Goal: Task Accomplishment & Management: Complete application form

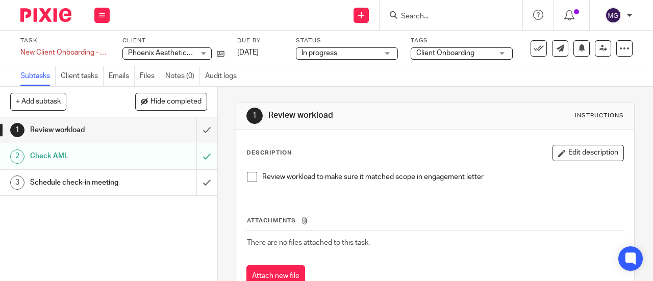
click at [64, 133] on h1 "Review workload" at bounding box center [82, 129] width 104 height 15
click at [252, 179] on span at bounding box center [252, 177] width 10 height 10
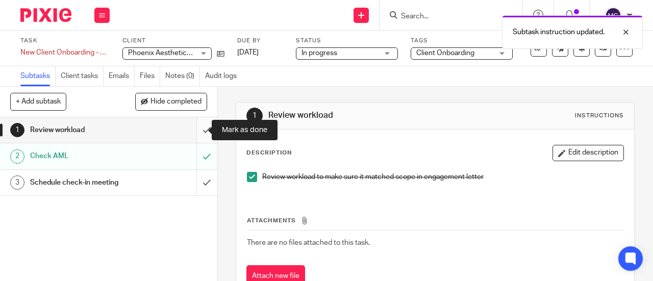
click at [194, 130] on input "submit" at bounding box center [108, 130] width 217 height 26
click at [45, 130] on h1 "Review workload" at bounding box center [82, 129] width 104 height 15
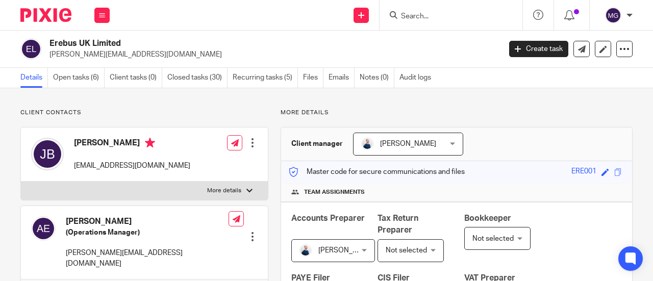
click at [483, 17] on input "Search" at bounding box center [446, 16] width 92 height 9
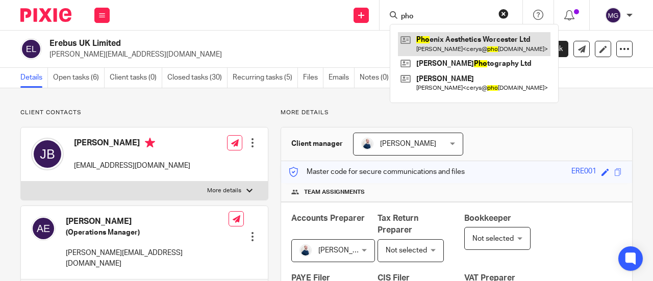
type input "pho"
click at [461, 49] on link at bounding box center [474, 43] width 153 height 23
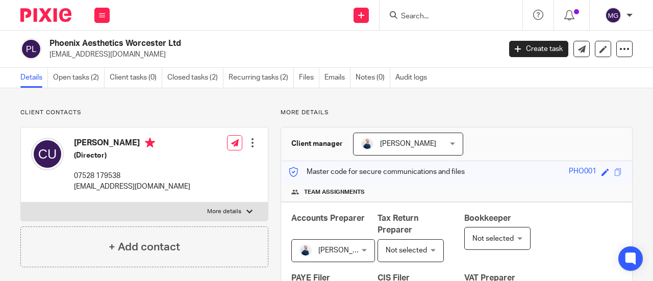
drag, startPoint x: 73, startPoint y: 143, endPoint x: 134, endPoint y: 146, distance: 60.3
click at [134, 146] on h4 "[PERSON_NAME]" at bounding box center [132, 144] width 116 height 13
copy h4 "[PERSON_NAME]"
click at [450, 17] on input "Search" at bounding box center [446, 16] width 92 height 9
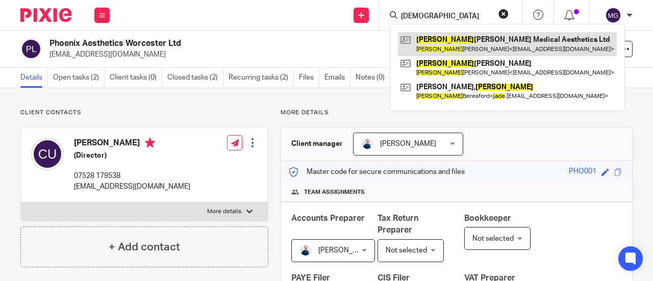
type input "jude"
click at [455, 52] on link at bounding box center [507, 43] width 219 height 23
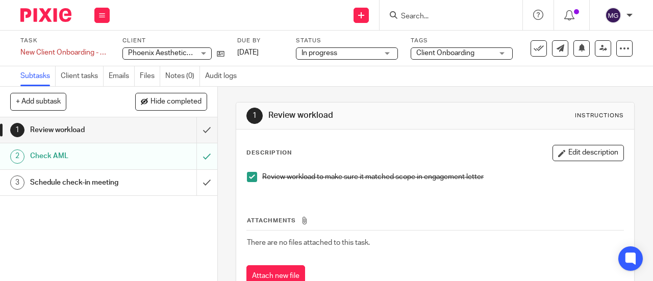
click at [78, 129] on h1 "Review workload" at bounding box center [82, 129] width 104 height 15
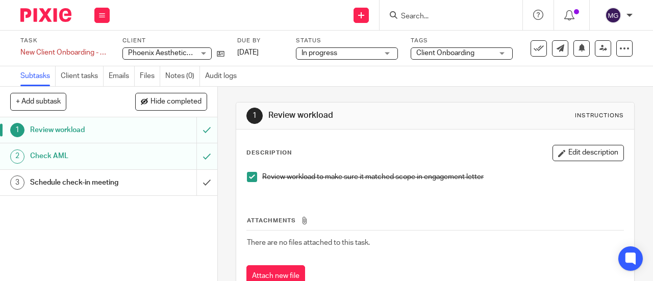
click at [71, 212] on div "1 Review workload 2 Check AML 3 Schedule check-in meeting" at bounding box center [108, 199] width 217 height 164
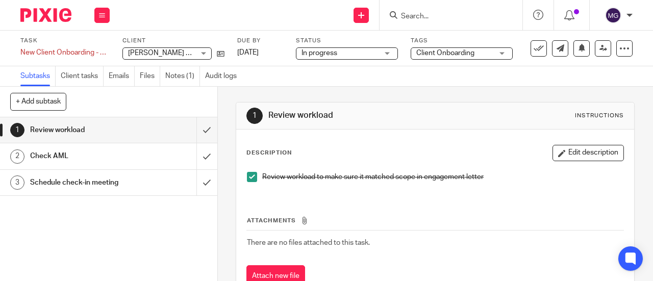
click at [57, 132] on h1 "Review workload" at bounding box center [82, 129] width 104 height 15
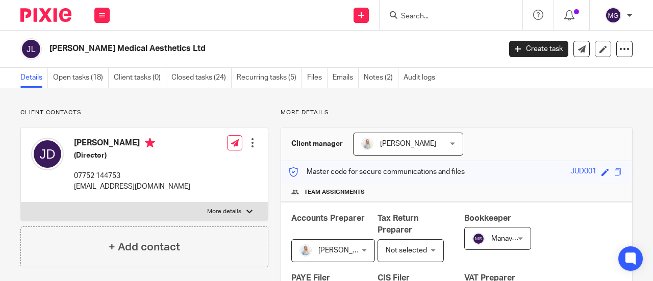
drag, startPoint x: 200, startPoint y: 46, endPoint x: 50, endPoint y: 45, distance: 150.0
click at [50, 45] on h2 "[PERSON_NAME] Medical Aesthetics Ltd" at bounding box center [227, 48] width 356 height 11
copy h2 "[PERSON_NAME] Medical Aesthetics Ltd"
click at [452, 15] on input "Search" at bounding box center [446, 16] width 92 height 9
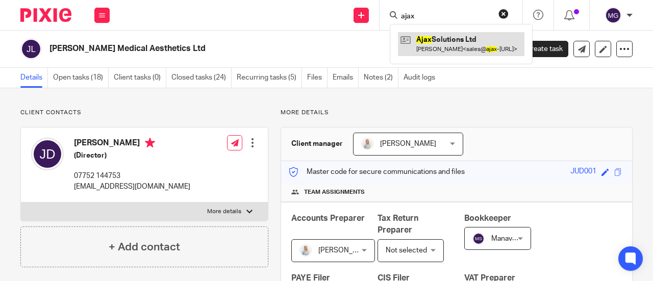
type input "ajax"
click at [438, 37] on link at bounding box center [461, 43] width 127 height 23
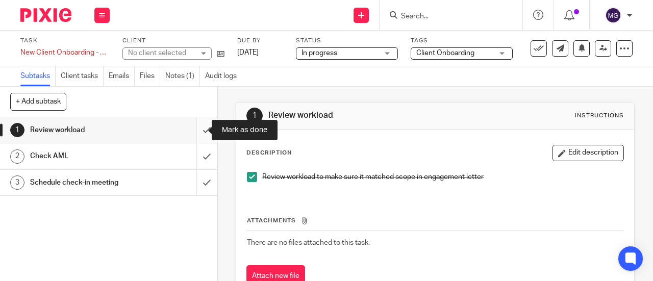
click at [200, 130] on input "submit" at bounding box center [108, 130] width 217 height 26
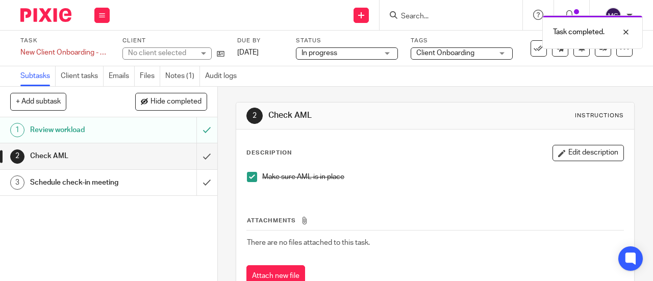
click at [81, 157] on h1 "Check AML" at bounding box center [82, 155] width 104 height 15
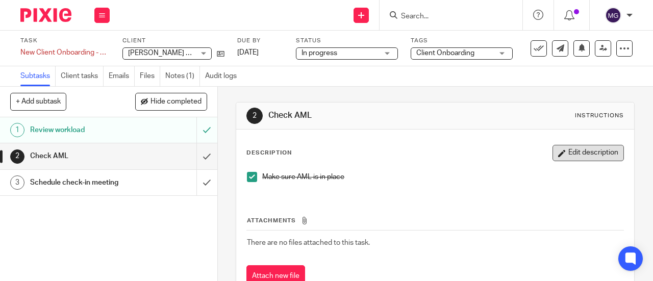
click at [555, 151] on button "Edit description" at bounding box center [588, 153] width 71 height 16
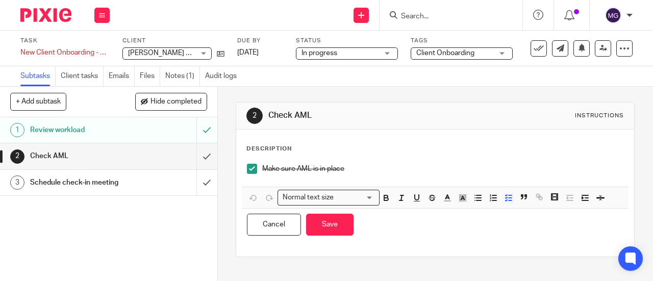
click at [364, 169] on p "Make sure AML is in place" at bounding box center [442, 169] width 361 height 10
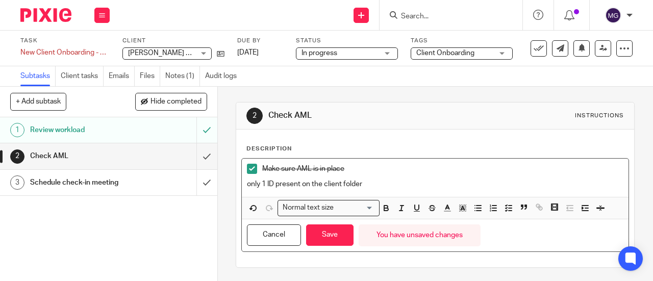
click at [274, 186] on p "only 1 ID present on the client folder" at bounding box center [435, 184] width 377 height 10
click at [332, 239] on button "Save" at bounding box center [329, 236] width 47 height 22
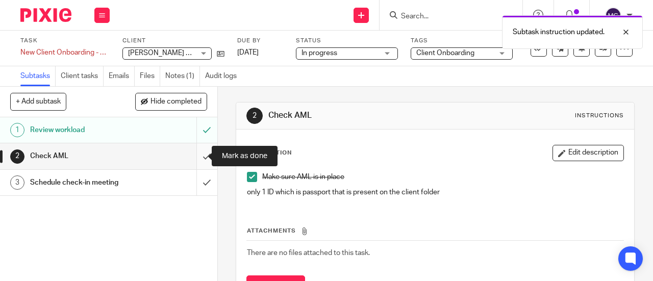
click at [197, 156] on input "submit" at bounding box center [108, 156] width 217 height 26
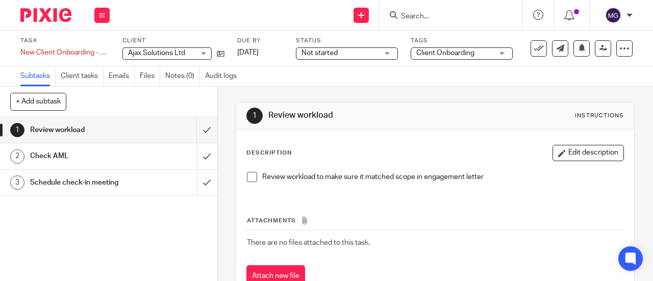
click at [251, 179] on span at bounding box center [252, 177] width 10 height 10
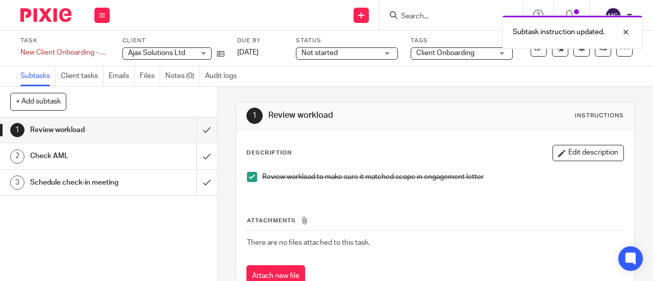
click at [75, 129] on h1 "Review workload" at bounding box center [82, 129] width 104 height 15
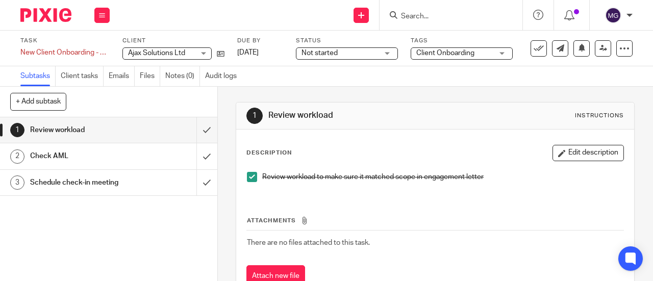
click at [69, 158] on h1 "Check AML" at bounding box center [82, 155] width 104 height 15
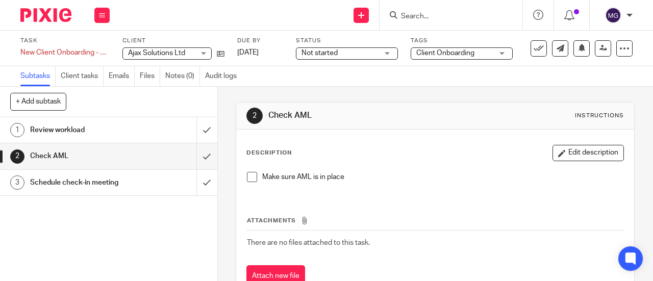
click at [68, 130] on h1 "Review workload" at bounding box center [82, 129] width 104 height 15
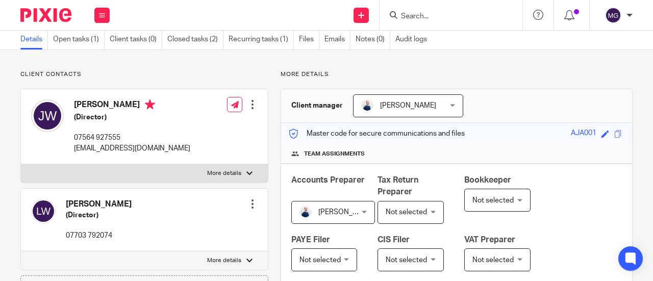
scroll to position [51, 0]
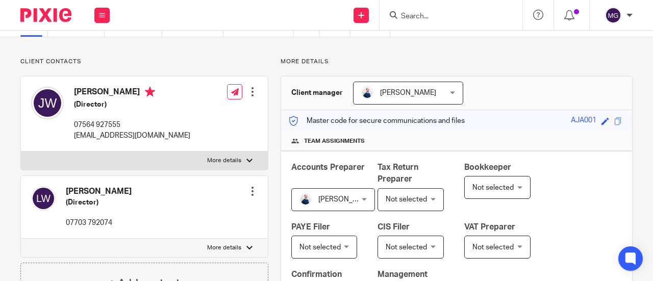
drag, startPoint x: 121, startPoint y: 191, endPoint x: 64, endPoint y: 190, distance: 57.2
click at [64, 190] on div "Lisa Williams (Director) 07703 792074 Edit contact Create client from contact E…" at bounding box center [144, 207] width 247 height 63
copy h4 "Lisa Williams"
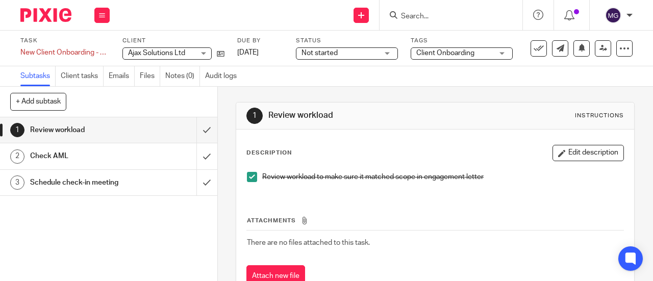
click at [67, 130] on h1 "Review workload" at bounding box center [82, 129] width 104 height 15
click at [50, 159] on h1 "Check AML" at bounding box center [82, 155] width 104 height 15
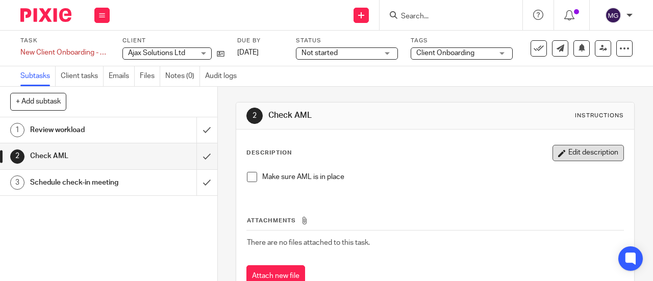
click at [570, 147] on button "Edit description" at bounding box center [588, 153] width 71 height 16
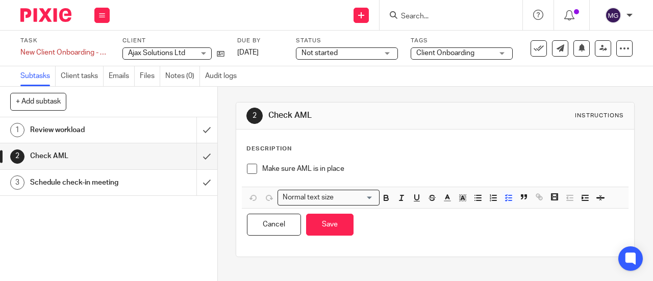
click at [370, 164] on p "Make sure AML is in place" at bounding box center [442, 169] width 361 height 10
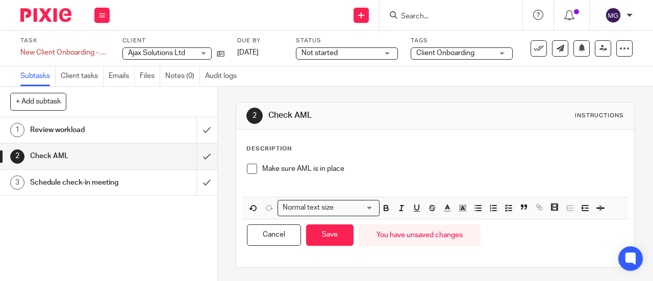
click at [272, 182] on p at bounding box center [435, 184] width 377 height 10
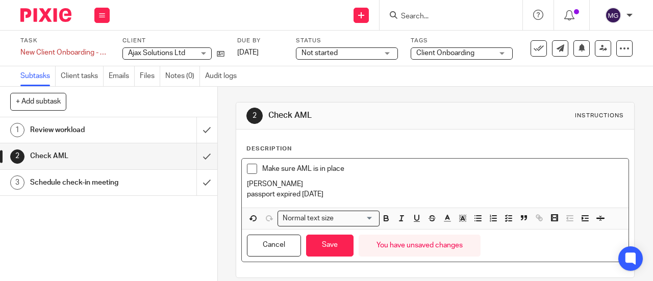
click at [250, 167] on span at bounding box center [252, 169] width 10 height 10
click at [247, 184] on p "[PERSON_NAME]" at bounding box center [435, 184] width 377 height 10
click at [247, 194] on p "passport expired [DATE]" at bounding box center [435, 194] width 377 height 10
click at [326, 237] on button "Save" at bounding box center [329, 246] width 47 height 22
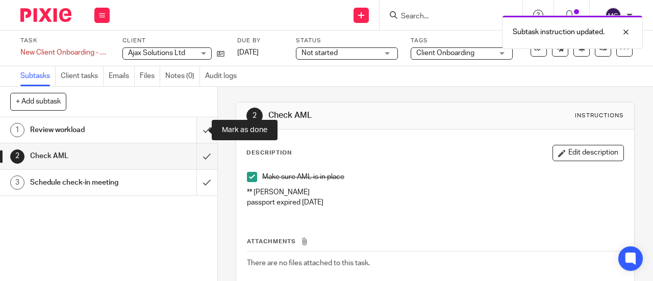
click at [196, 129] on input "submit" at bounding box center [108, 130] width 217 height 26
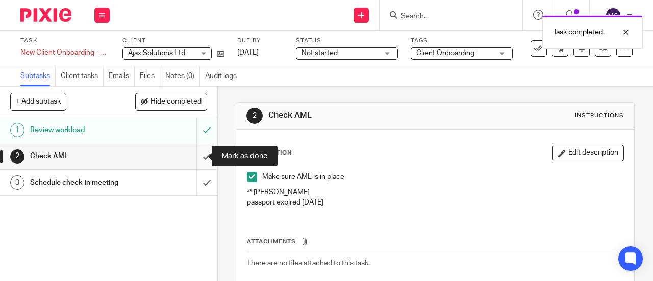
click at [195, 156] on input "submit" at bounding box center [108, 156] width 217 height 26
